Goal: Task Accomplishment & Management: Manage account settings

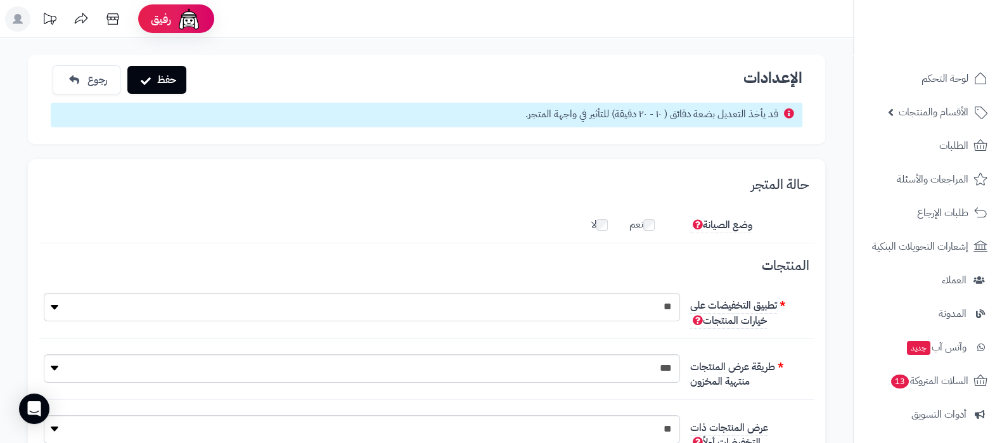
scroll to position [105, 0]
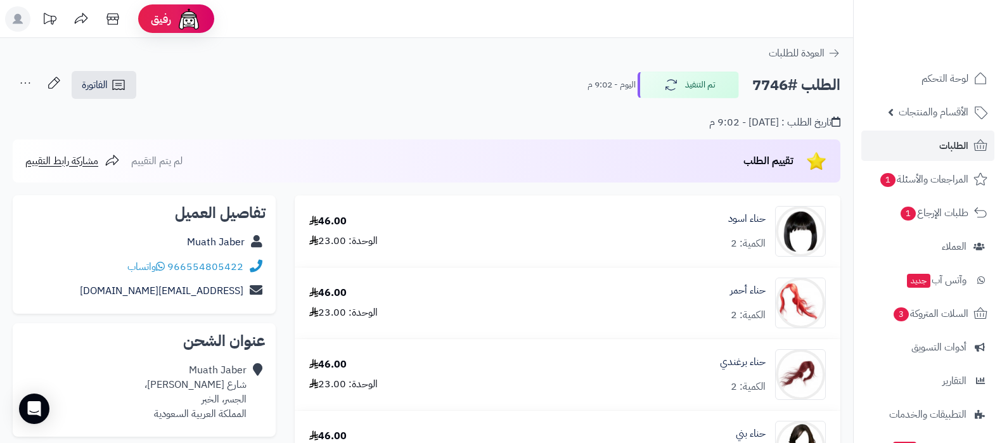
scroll to position [238, 0]
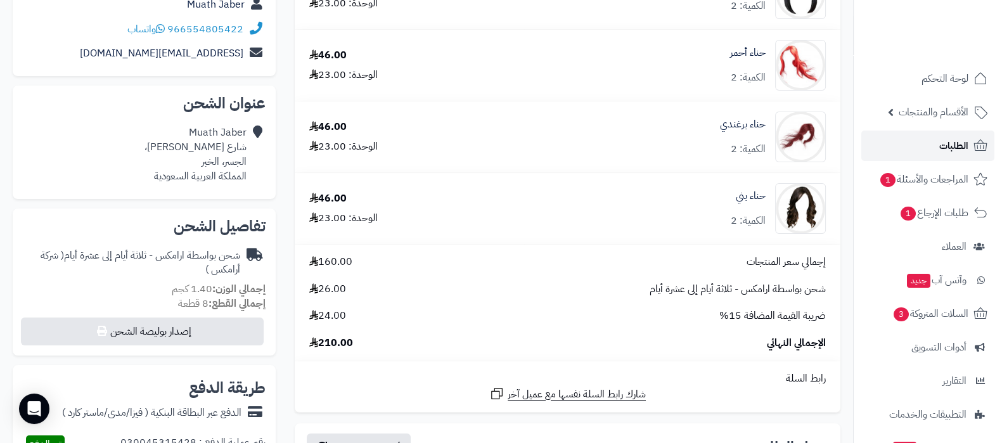
click at [927, 144] on link "الطلبات" at bounding box center [927, 146] width 133 height 30
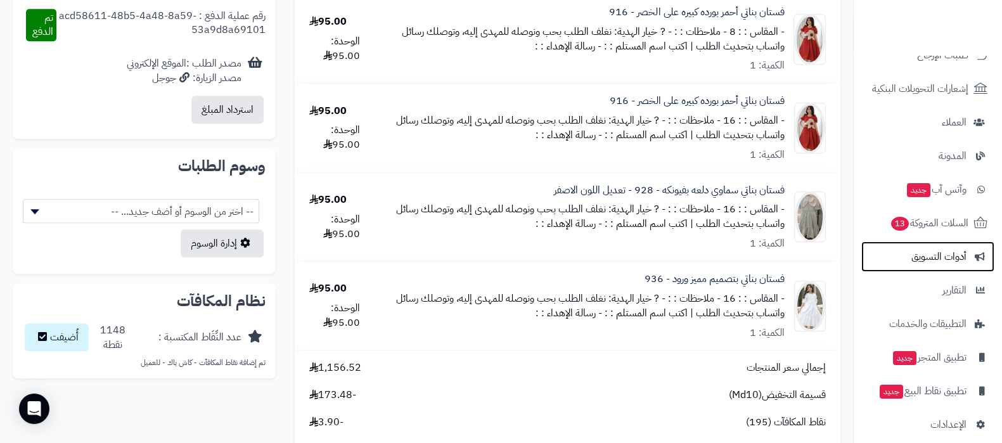
scroll to position [950, 0]
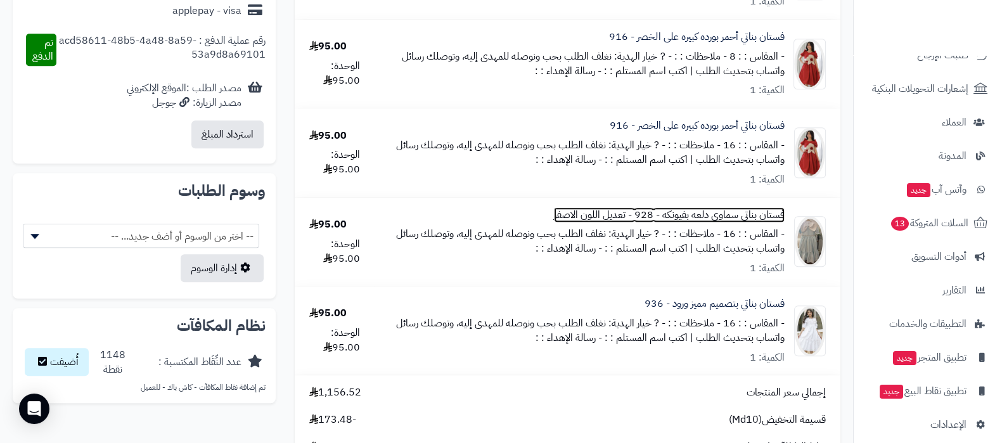
click at [659, 214] on link "فستان بناتي سماوي دلعه بفيونكه - 928 - تعديل اللون الاصفر" at bounding box center [669, 215] width 231 height 15
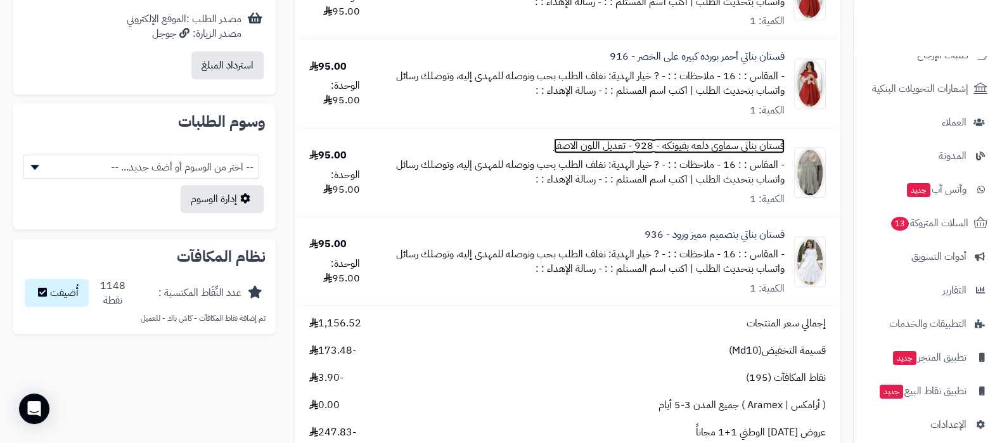
scroll to position [1108, 0]
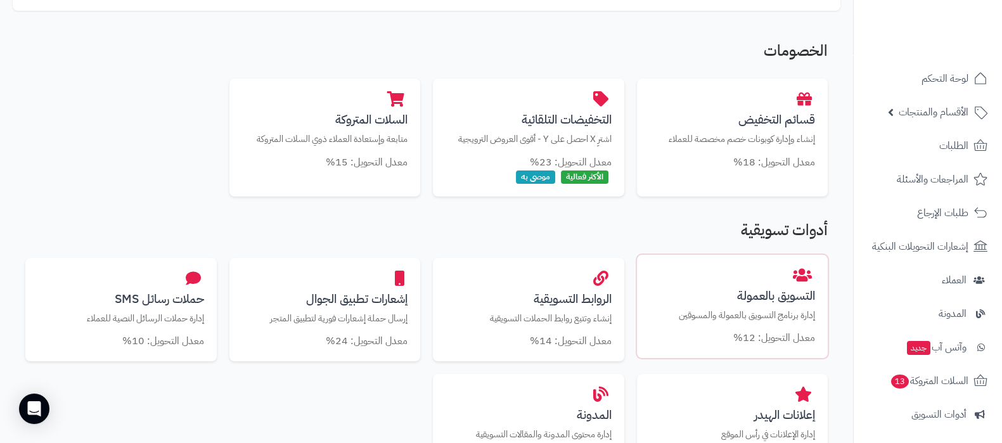
scroll to position [238, 0]
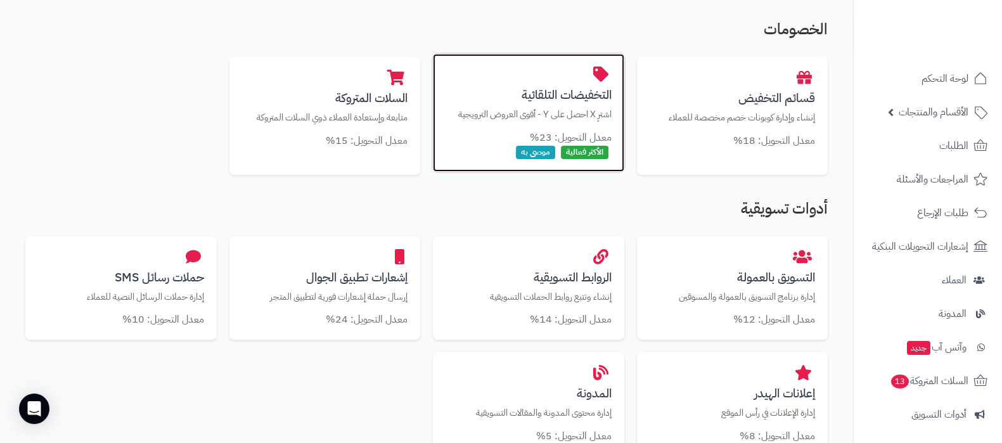
click at [564, 90] on h3 "التخفيضات التلقائية" at bounding box center [528, 94] width 166 height 13
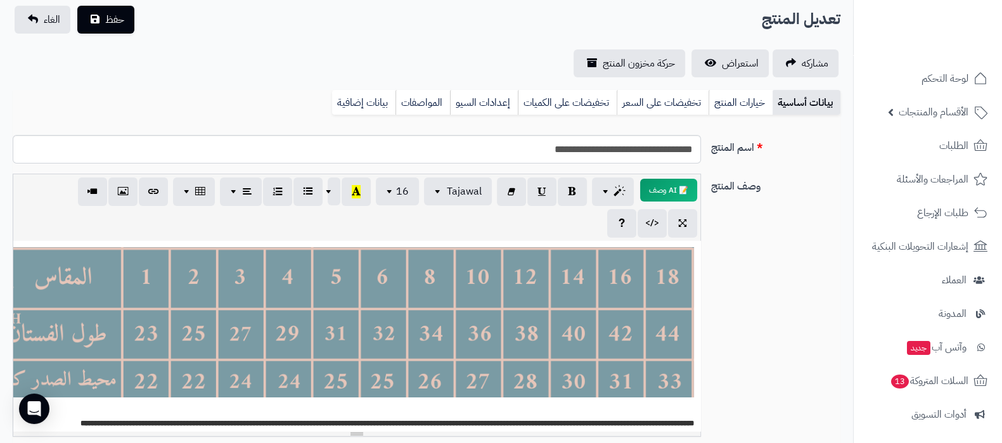
scroll to position [79, 0]
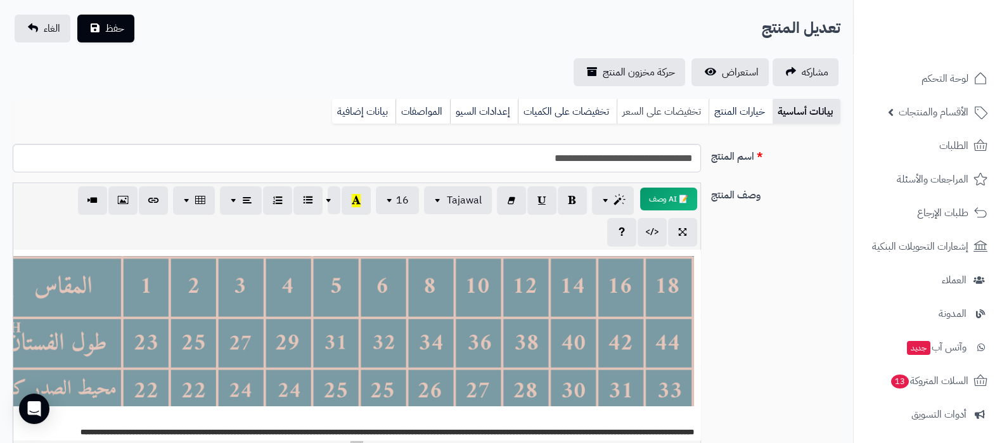
click at [643, 115] on link "تخفيضات على السعر" at bounding box center [662, 111] width 92 height 25
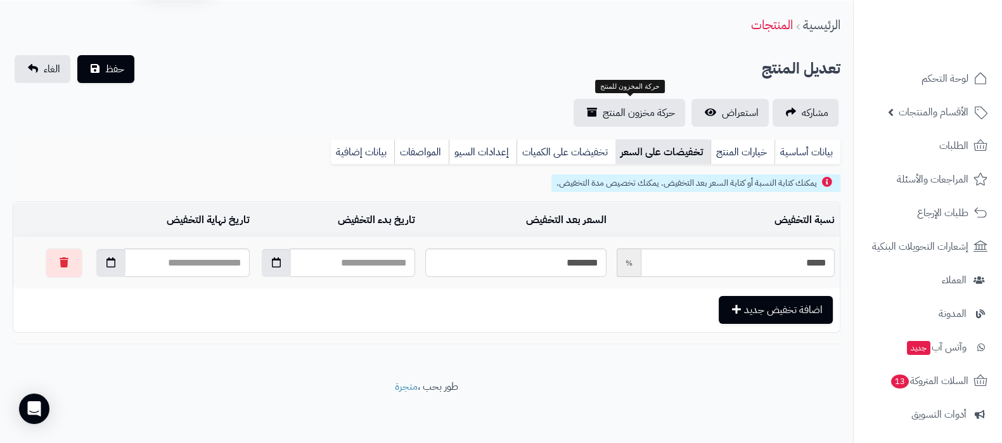
scroll to position [37, 0]
click at [730, 159] on link "خيارات المنتج" at bounding box center [742, 152] width 64 height 25
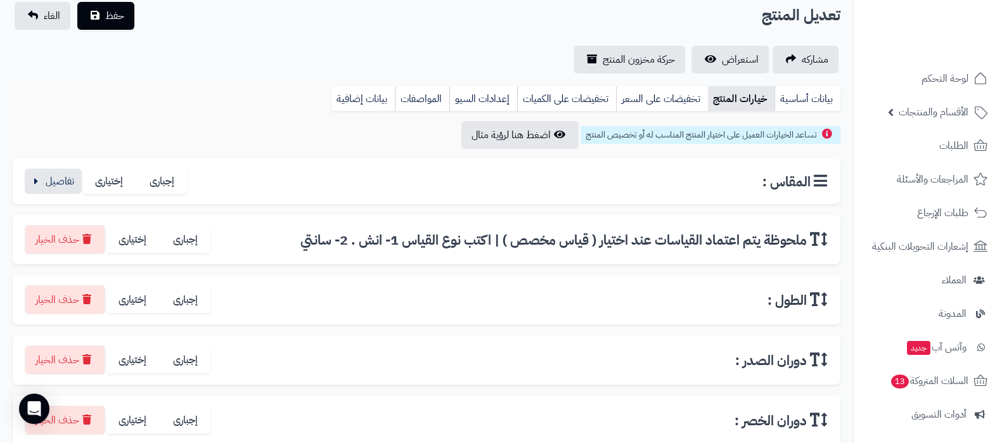
scroll to position [0, 0]
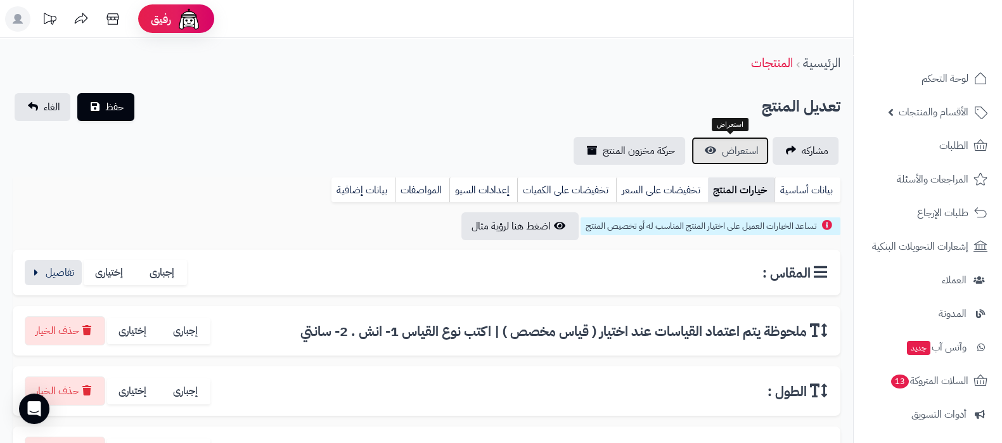
click at [739, 151] on span "استعراض" at bounding box center [740, 150] width 37 height 15
click at [797, 185] on link "بيانات أساسية" at bounding box center [807, 189] width 66 height 25
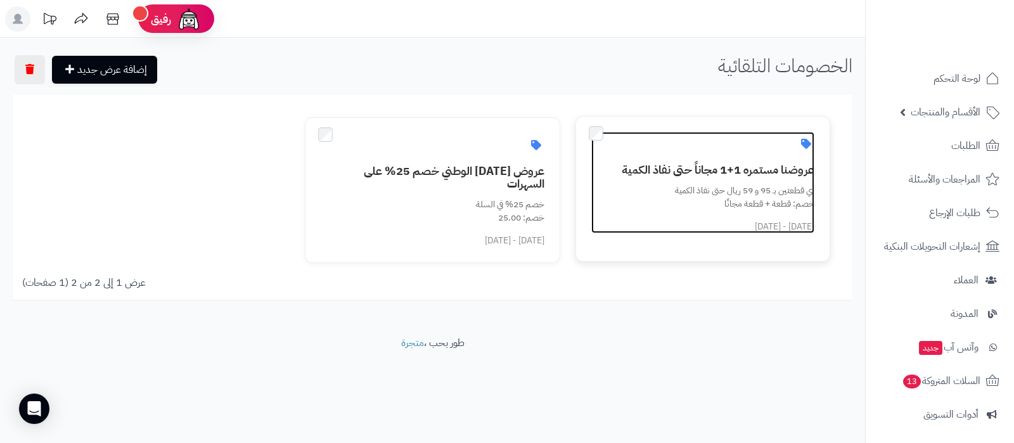
click at [719, 163] on h3 "عروضنا مستمره 1+1 مجاناً حتى نفاذ الكمية" at bounding box center [710, 169] width 208 height 13
